Goal: Navigation & Orientation: Go to known website

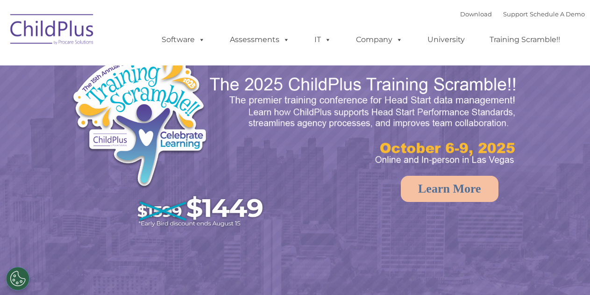
select select "MEDIUM"
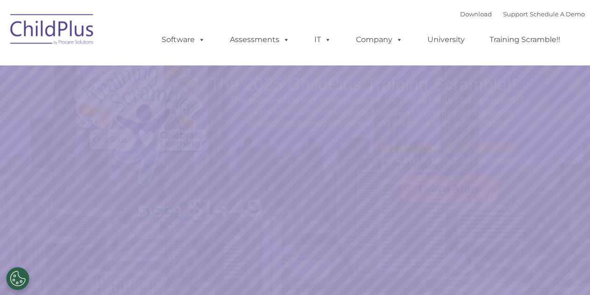
select select "MEDIUM"
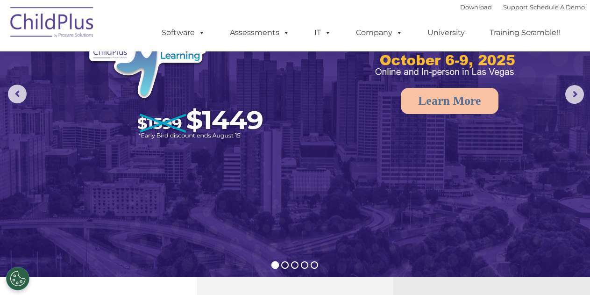
scroll to position [78, 0]
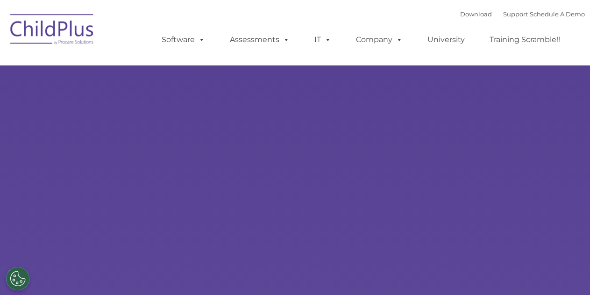
type input ""
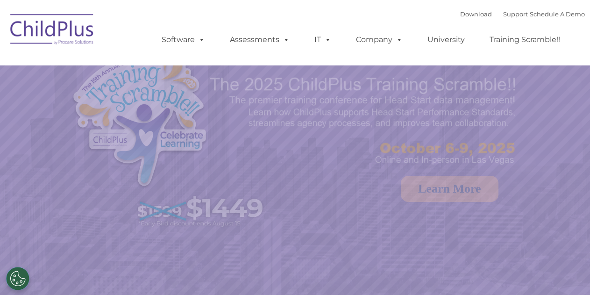
select select "MEDIUM"
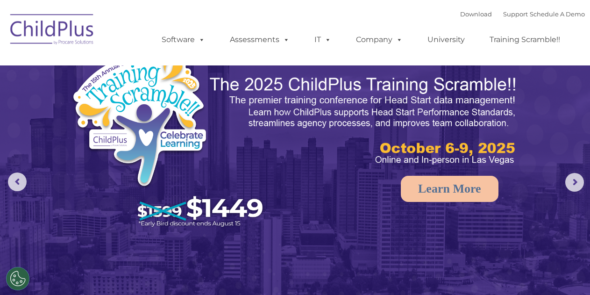
click at [162, 101] on img at bounding box center [170, 141] width 198 height 183
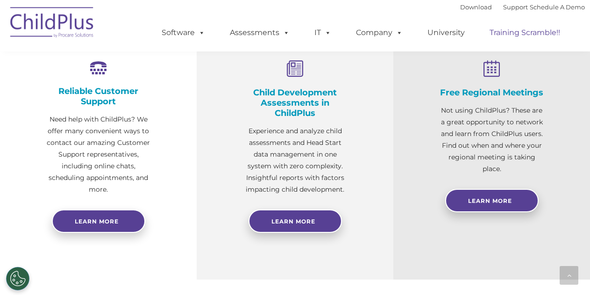
scroll to position [338, 0]
